Goal: Information Seeking & Learning: Compare options

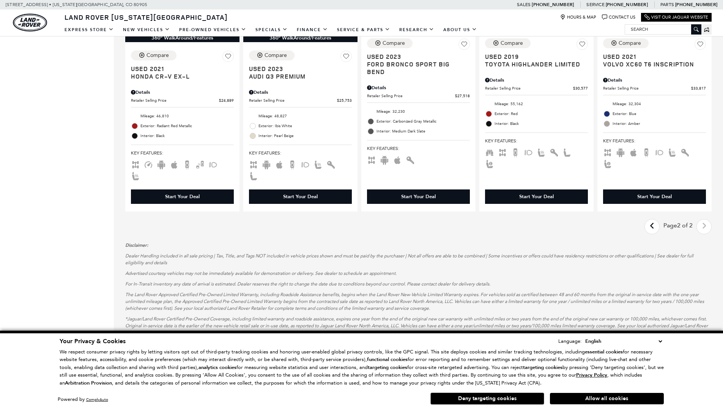
scroll to position [0, 1]
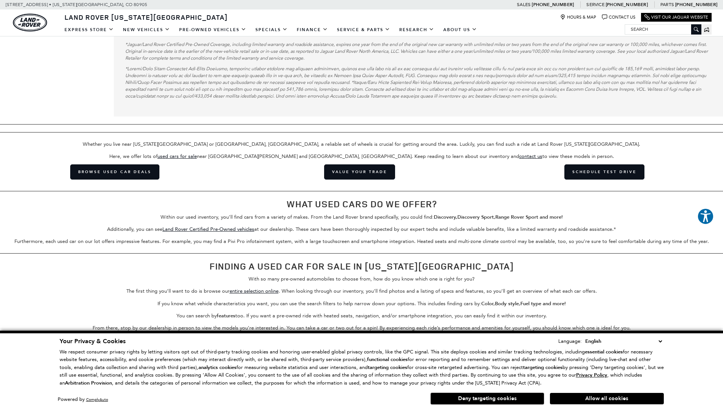
scroll to position [1428, 0]
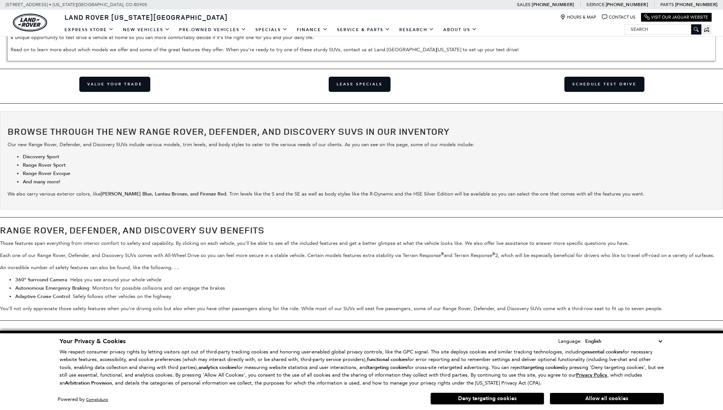
scroll to position [0, 1]
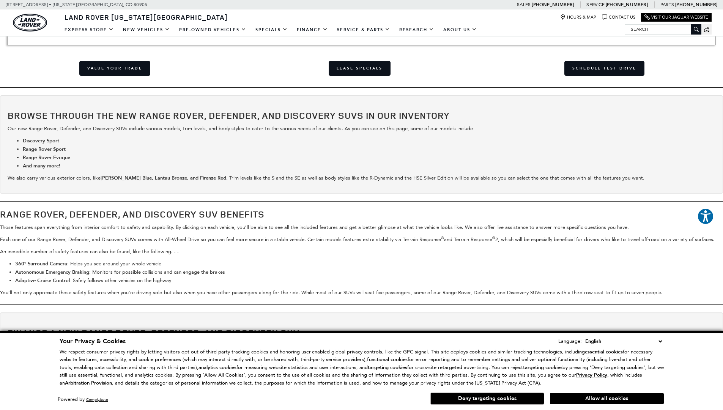
scroll to position [1272, 0]
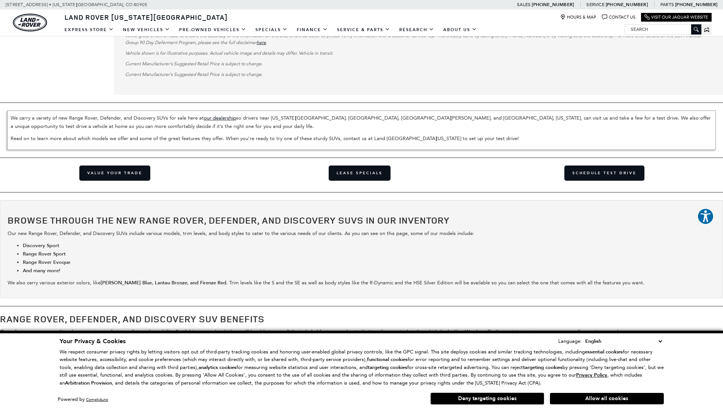
scroll to position [2119, 0]
